Goal: Task Accomplishment & Management: Manage account settings

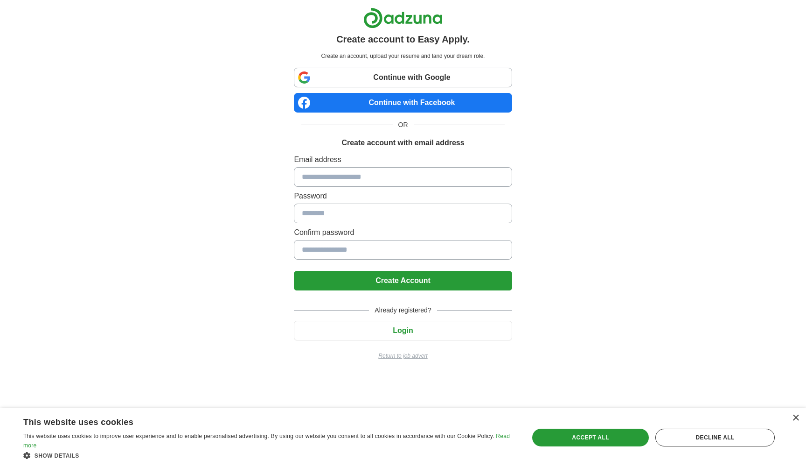
click at [410, 330] on button "Login" at bounding box center [403, 331] width 218 height 20
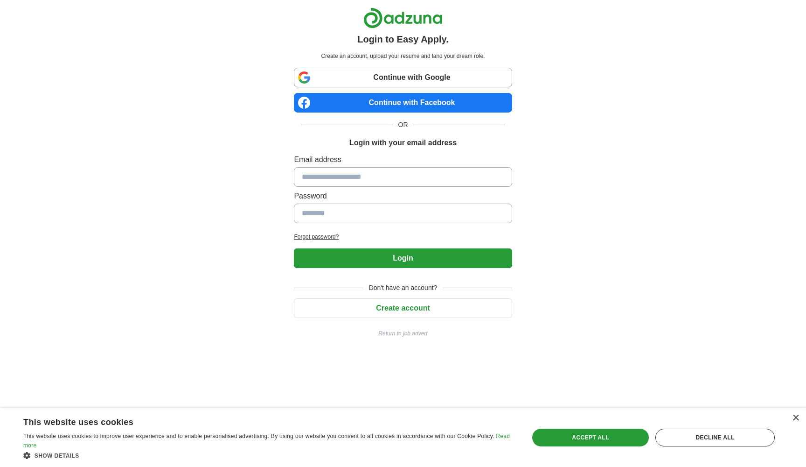
click at [345, 77] on link "Continue with Google" at bounding box center [403, 78] width 218 height 20
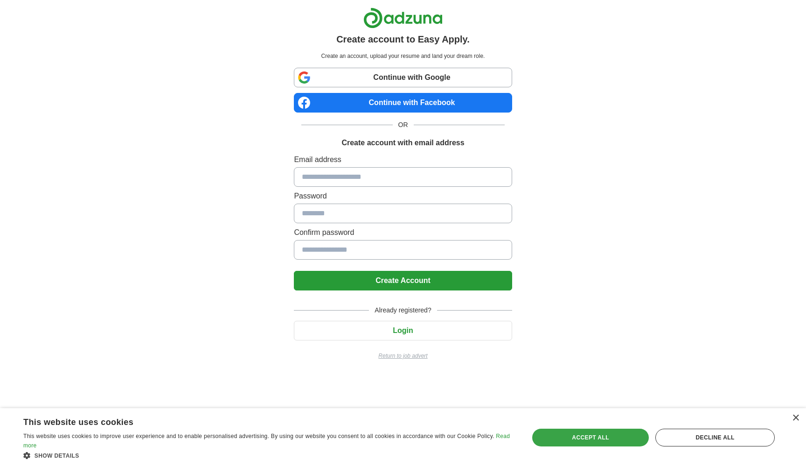
click at [594, 438] on div "Accept all" at bounding box center [590, 437] width 117 height 18
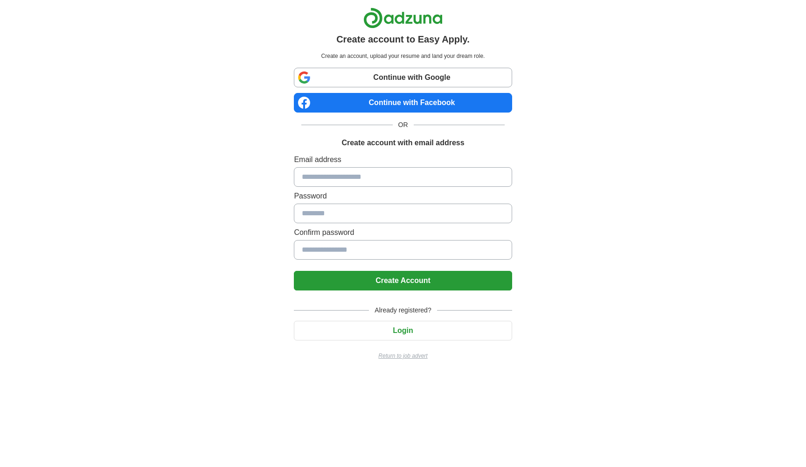
click at [407, 330] on button "Login" at bounding box center [403, 331] width 218 height 20
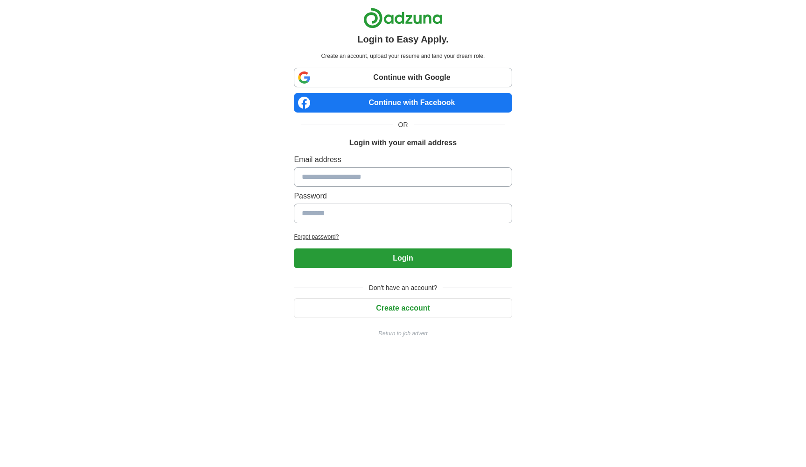
click at [356, 177] on input at bounding box center [403, 177] width 218 height 20
type input "**********"
click at [403, 258] on button "Login" at bounding box center [403, 258] width 218 height 20
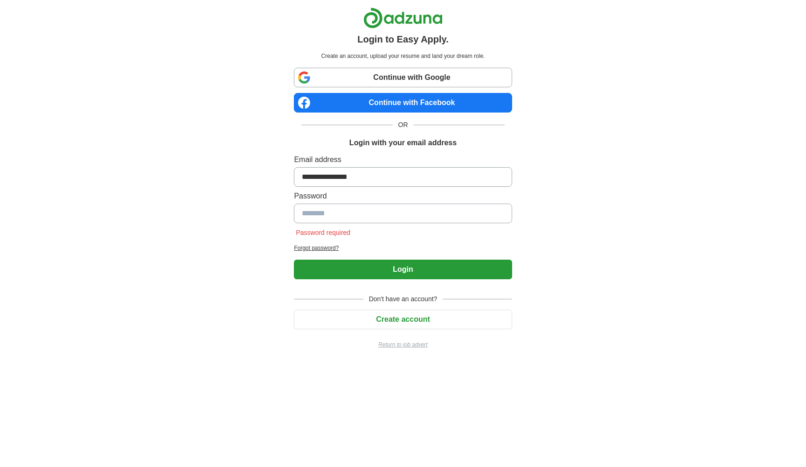
click at [324, 246] on h2 "Forgot password?" at bounding box center [403, 248] width 218 height 8
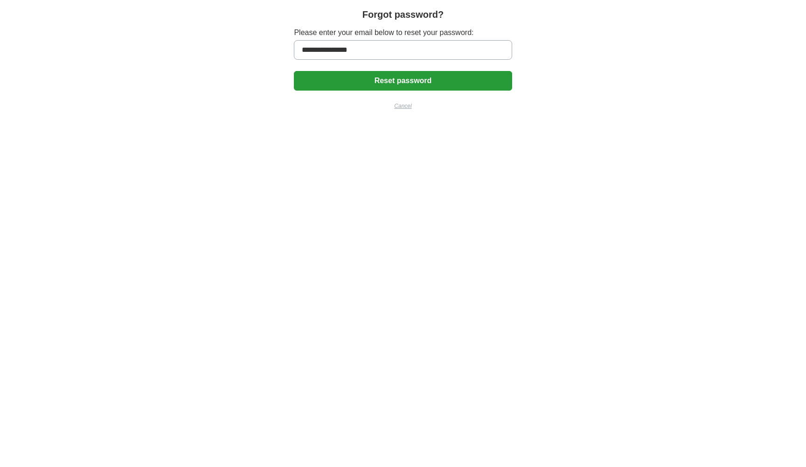
click at [398, 79] on button "Reset password" at bounding box center [403, 81] width 218 height 20
